Goal: Information Seeking & Learning: Learn about a topic

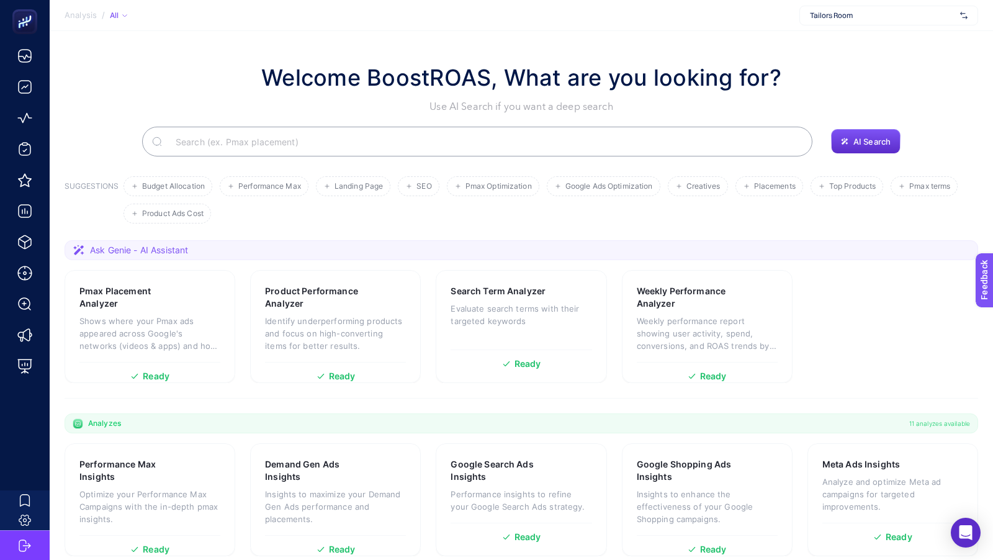
click at [828, 11] on span "Tailors Room" at bounding box center [882, 16] width 145 height 10
type input "wejaar"
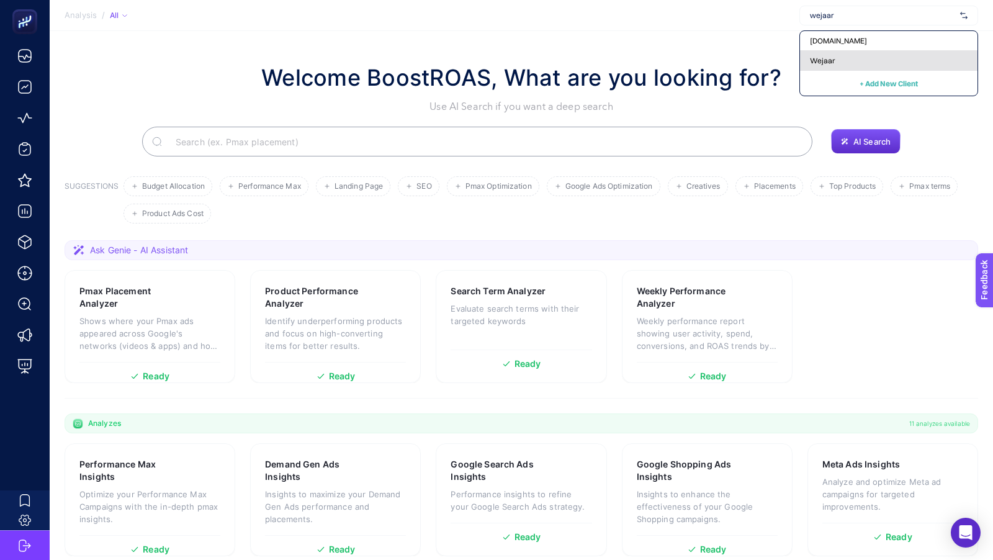
click at [823, 58] on span "Wejaar" at bounding box center [822, 61] width 25 height 10
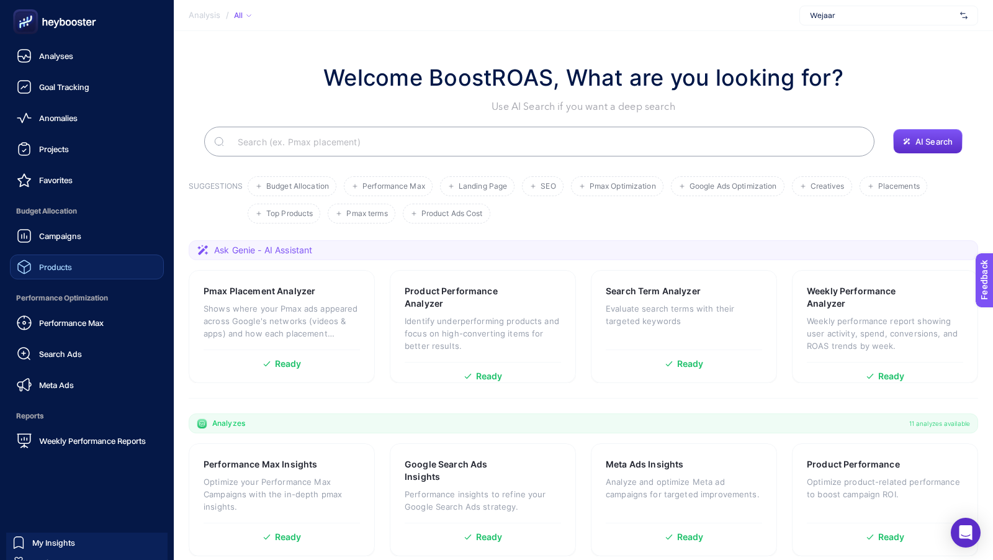
click at [48, 262] on span "Products" at bounding box center [55, 267] width 33 height 10
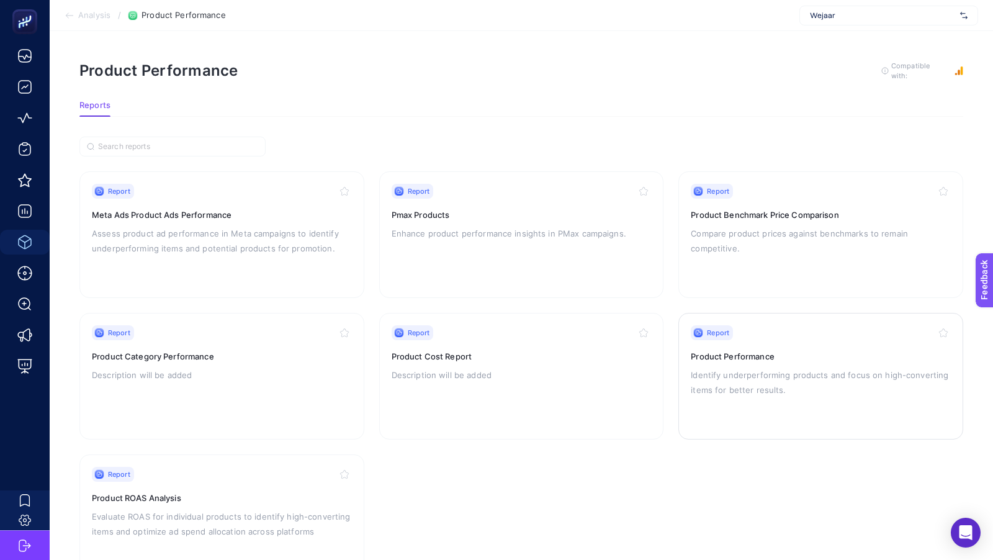
click at [754, 382] on p "Identify underperforming products and focus on high-converting items for better…" at bounding box center [820, 382] width 260 height 30
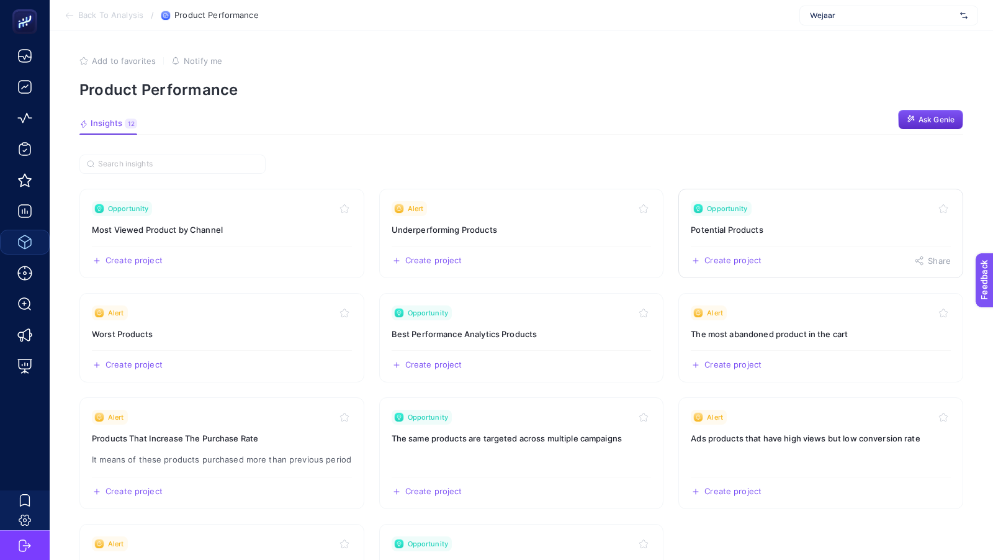
click at [779, 239] on link "Opportunity Potential Products Create project Share" at bounding box center [820, 233] width 285 height 89
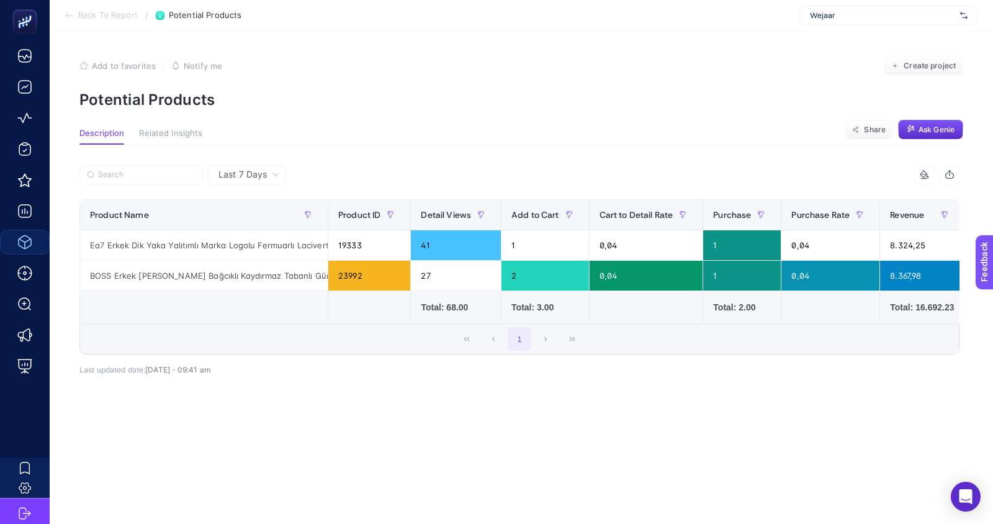
click at [241, 182] on div "Last 7 Days" at bounding box center [247, 174] width 78 height 20
click at [246, 225] on li "Last 30 Days" at bounding box center [247, 223] width 70 height 22
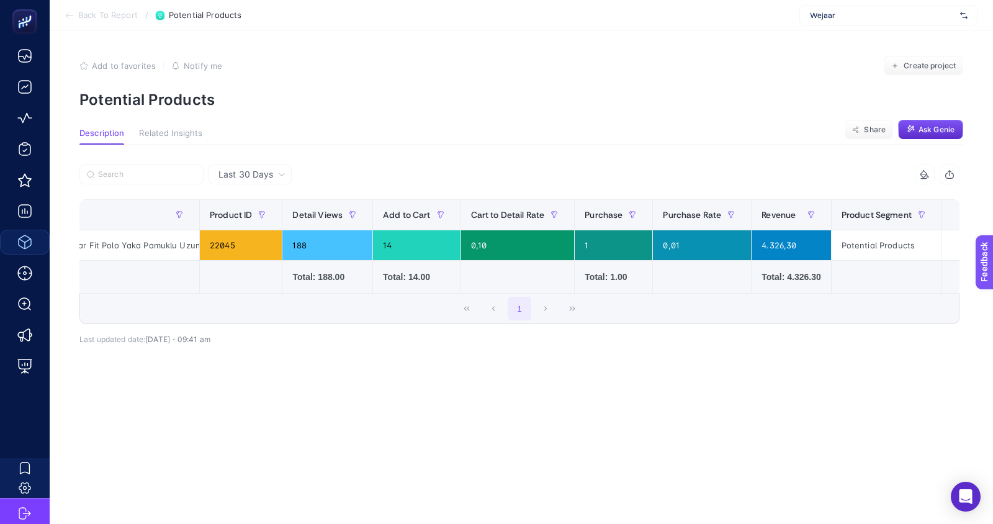
scroll to position [0, 157]
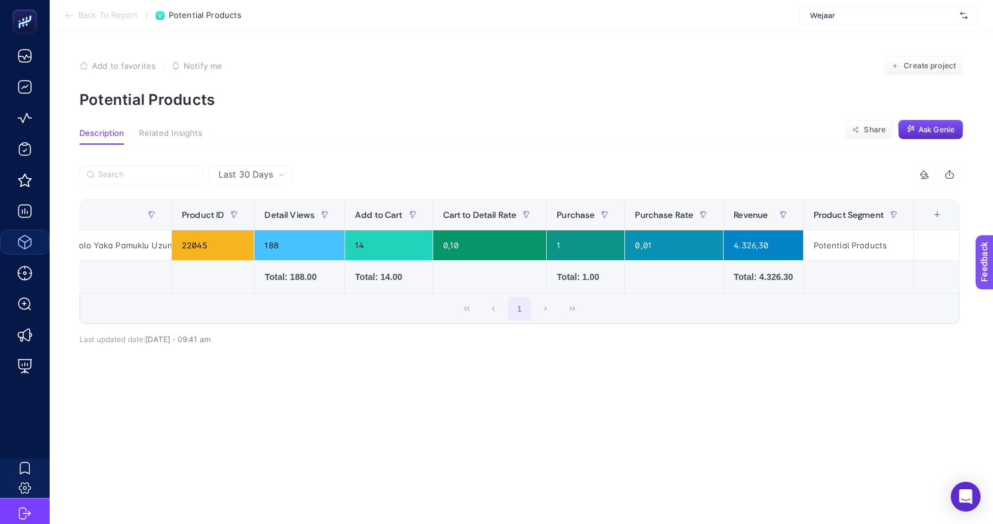
click at [164, 136] on span "Related Insights" at bounding box center [170, 133] width 63 height 10
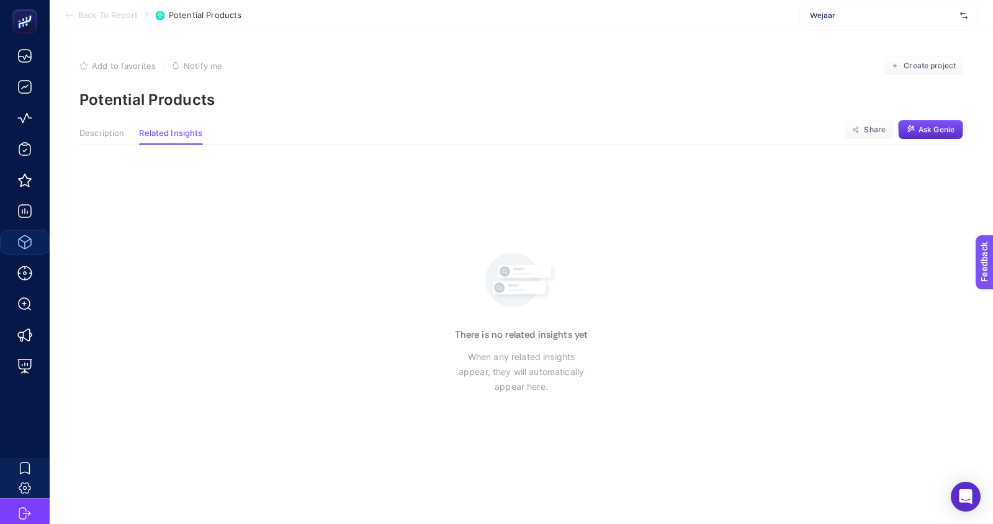
click at [122, 17] on span "Back To Report" at bounding box center [108, 16] width 60 height 10
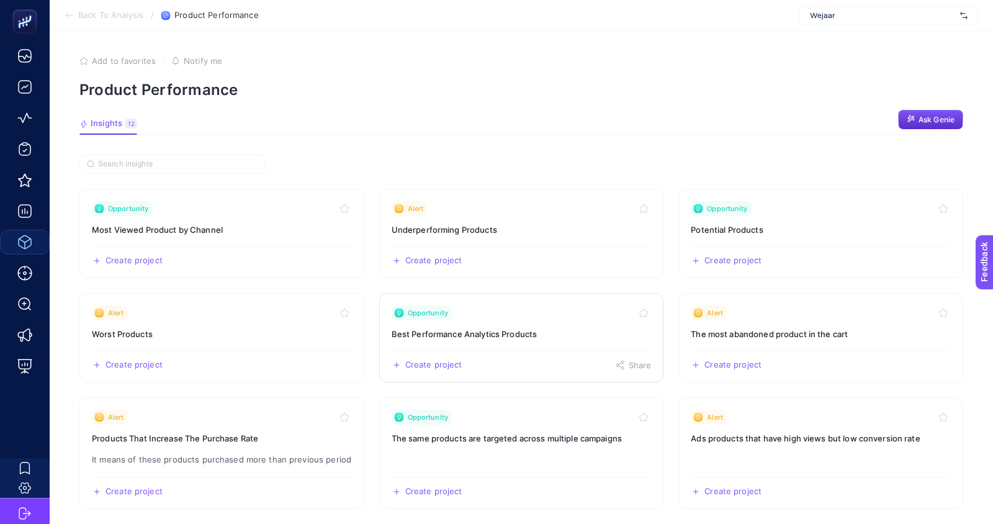
click at [501, 350] on div "Create project Share" at bounding box center [521, 360] width 260 height 20
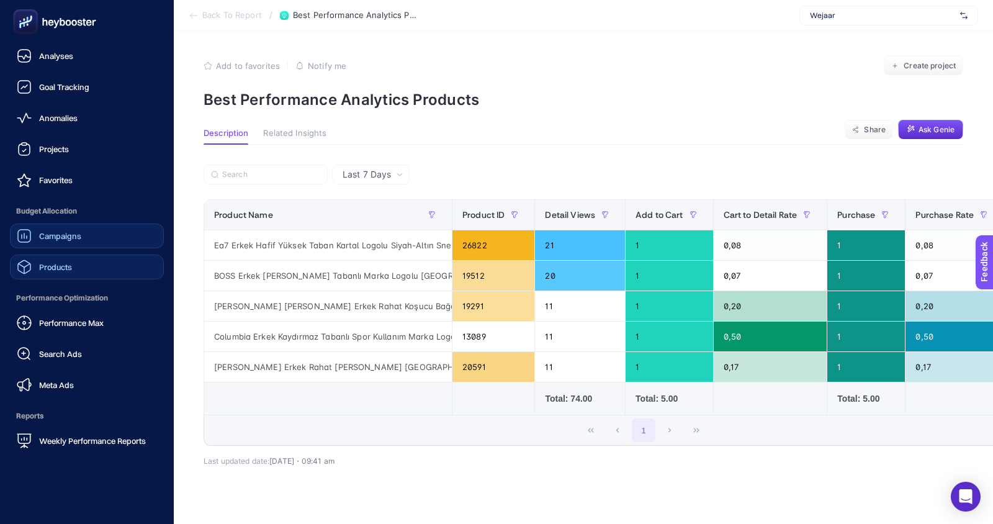
click at [66, 241] on div "Campaigns" at bounding box center [49, 235] width 65 height 15
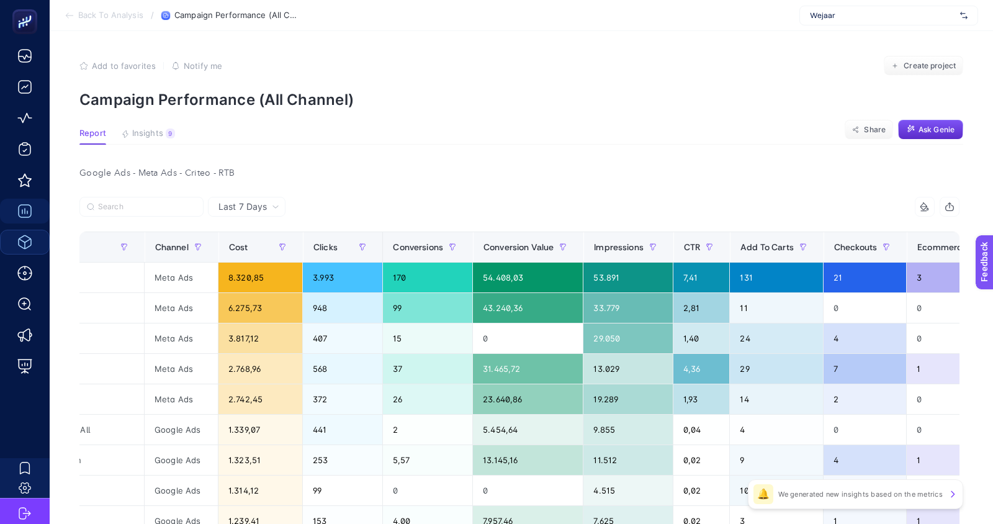
scroll to position [0, 211]
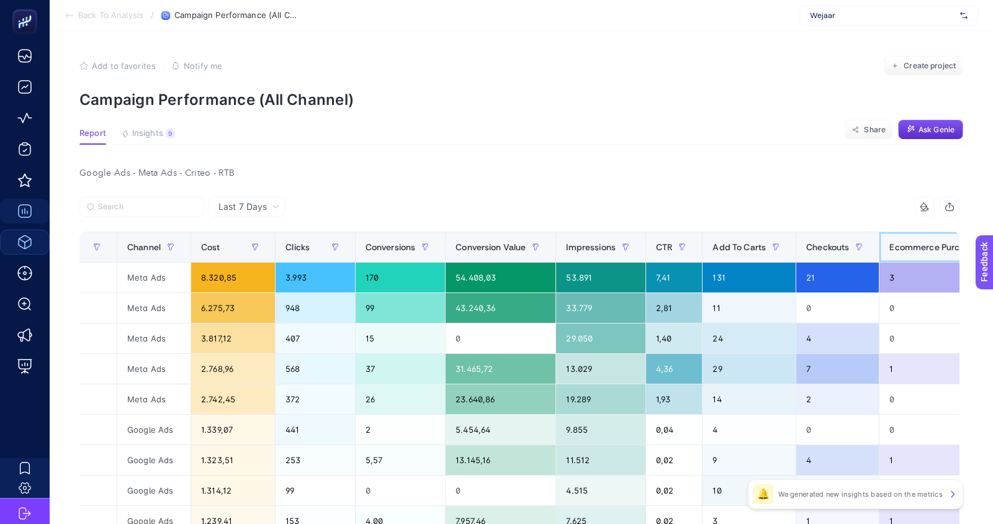
click at [905, 250] on span "Ecommerce Purchases" at bounding box center [936, 247] width 94 height 10
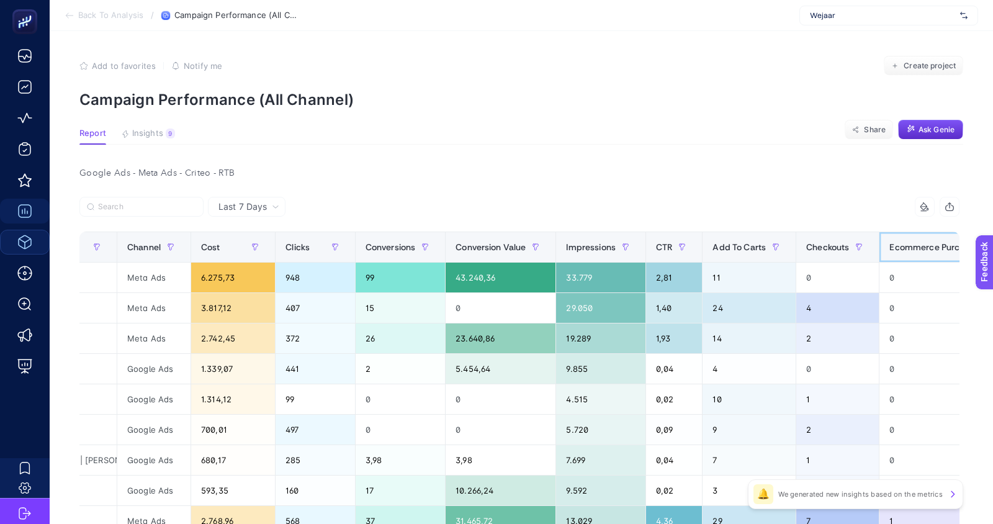
click at [905, 250] on span "Ecommerce Purchases" at bounding box center [936, 247] width 94 height 10
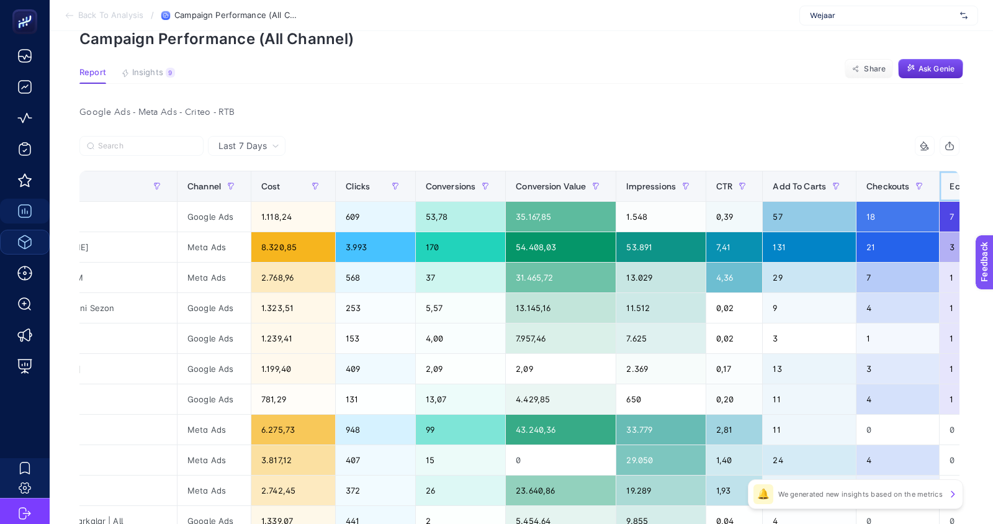
scroll to position [0, 165]
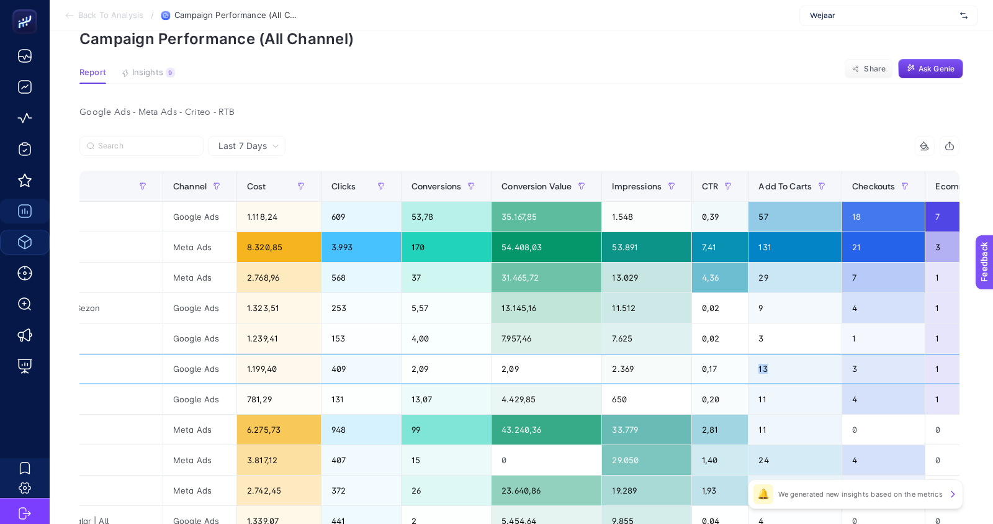
drag, startPoint x: 761, startPoint y: 366, endPoint x: 754, endPoint y: 368, distance: 7.1
click at [754, 368] on div "13" at bounding box center [794, 369] width 93 height 30
click at [757, 367] on div "13" at bounding box center [794, 369] width 93 height 30
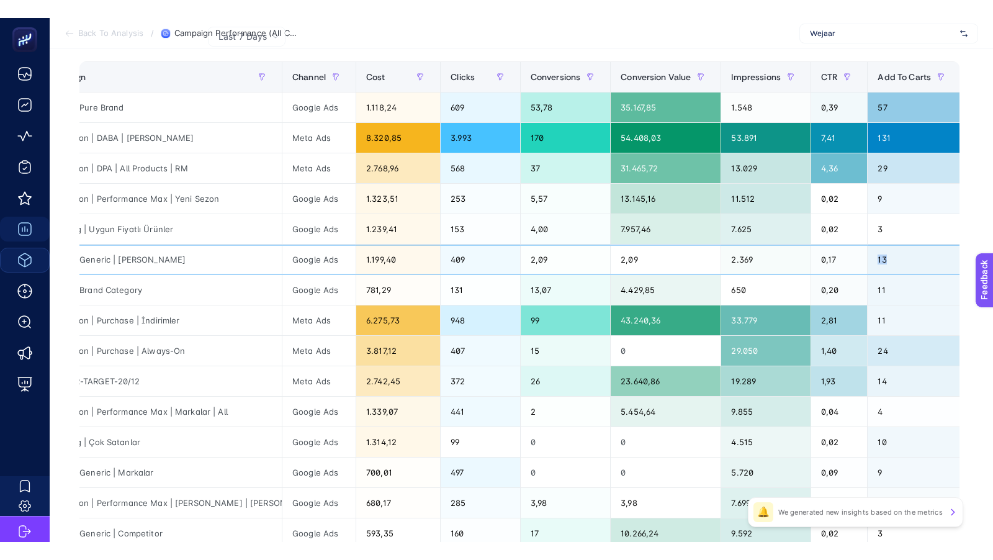
scroll to position [0, 0]
